Goal: Task Accomplishment & Management: Complete application form

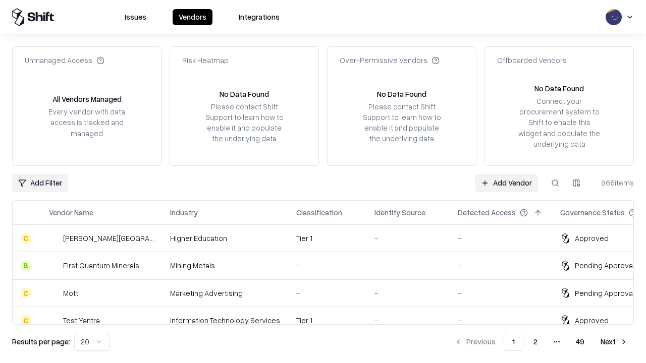
click at [506, 183] on link "Add Vendor" at bounding box center [506, 183] width 63 height 18
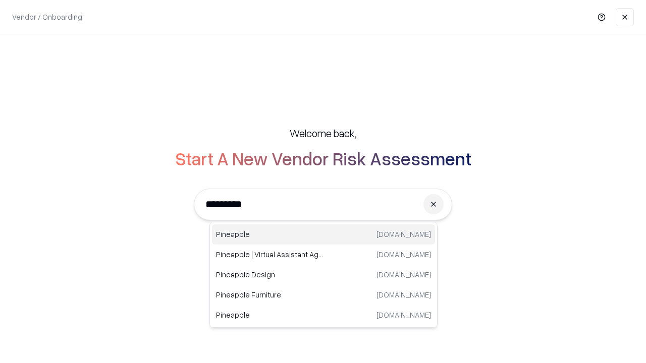
click at [323, 235] on div "Pineapple [DOMAIN_NAME]" at bounding box center [323, 235] width 223 height 20
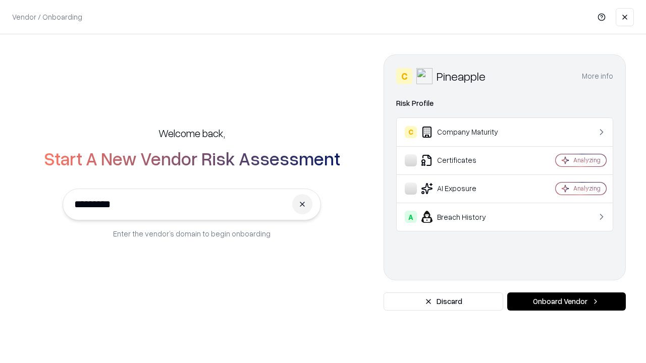
type input "*********"
click at [566, 302] on button "Onboard Vendor" at bounding box center [566, 302] width 119 height 18
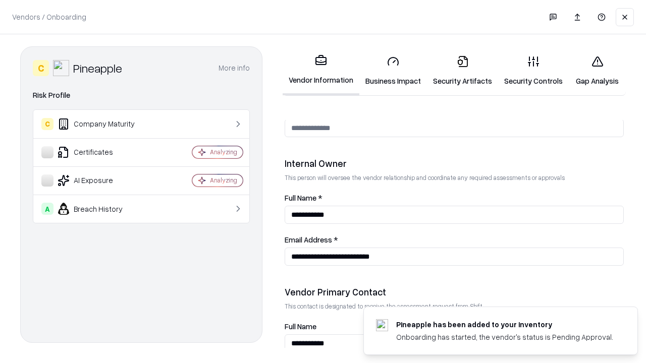
scroll to position [523, 0]
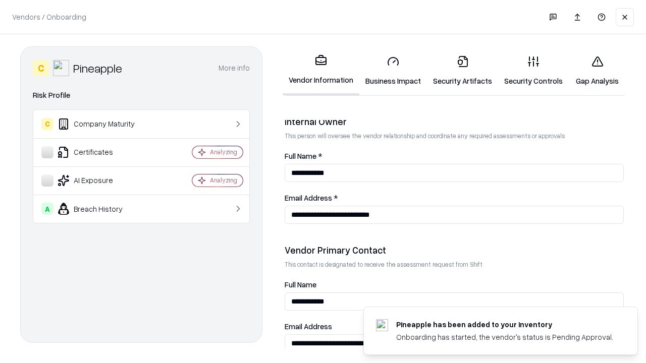
click at [393, 71] on link "Business Impact" at bounding box center [393, 70] width 68 height 47
click at [597, 71] on link "Gap Analysis" at bounding box center [597, 70] width 57 height 47
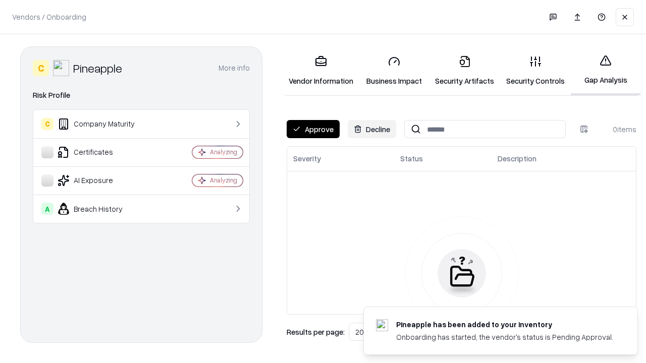
click at [313, 129] on button "Approve" at bounding box center [313, 129] width 53 height 18
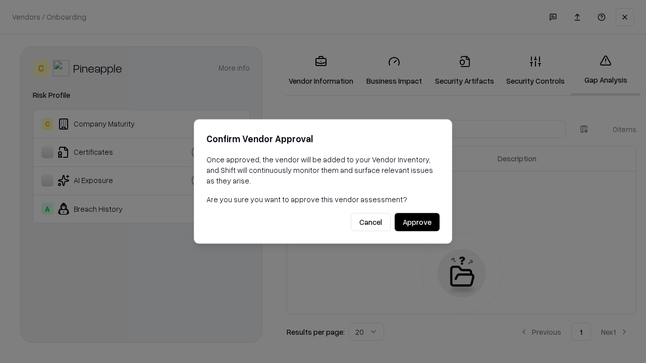
click at [417, 222] on button "Approve" at bounding box center [417, 222] width 45 height 18
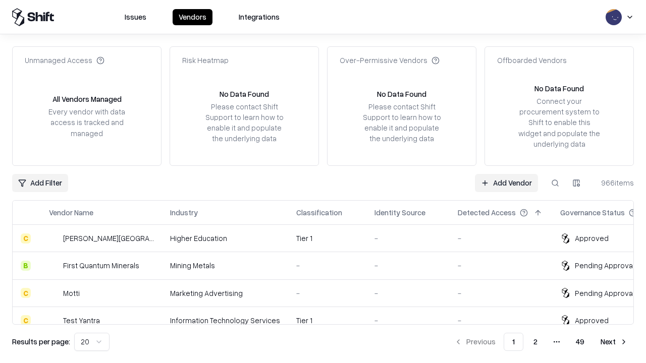
type input "*********"
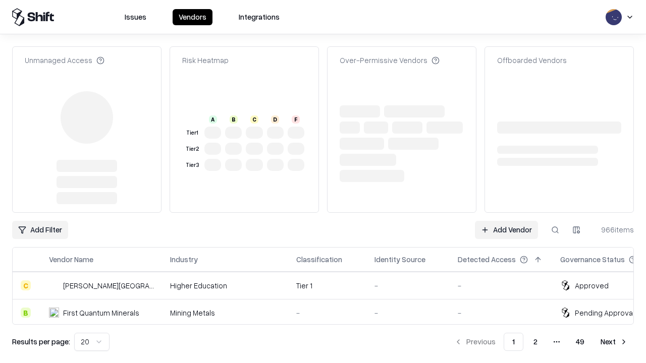
click at [506, 221] on link "Add Vendor" at bounding box center [506, 230] width 63 height 18
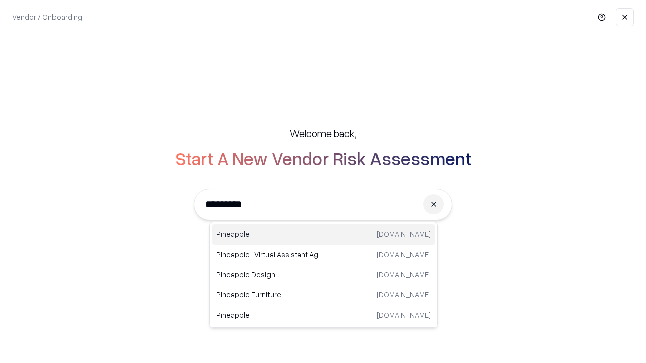
click at [323, 235] on div "Pineapple [DOMAIN_NAME]" at bounding box center [323, 235] width 223 height 20
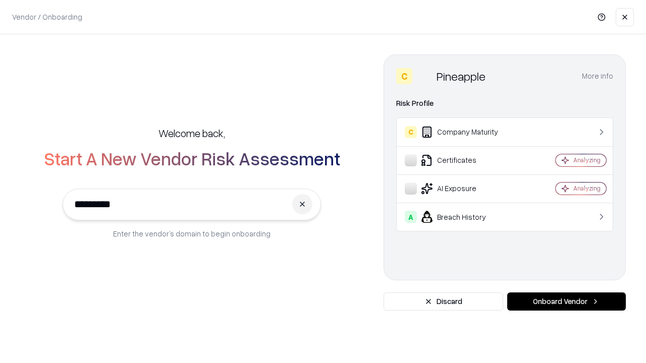
type input "*********"
click at [566, 302] on button "Onboard Vendor" at bounding box center [566, 302] width 119 height 18
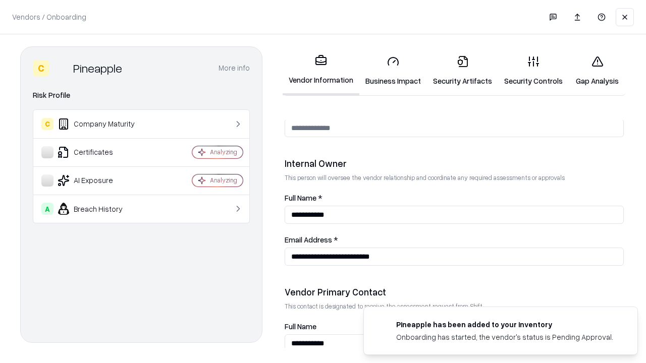
scroll to position [523, 0]
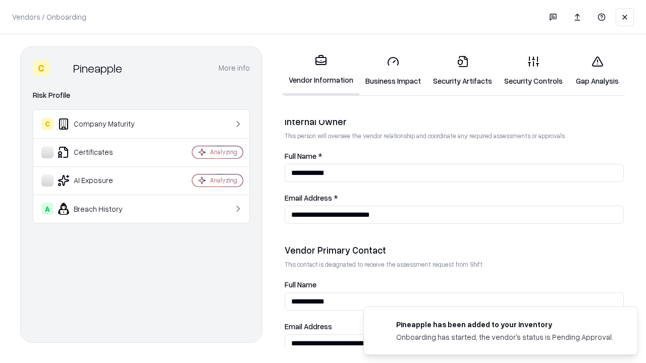
click at [597, 71] on link "Gap Analysis" at bounding box center [597, 70] width 57 height 47
